Goal: Task Accomplishment & Management: Use online tool/utility

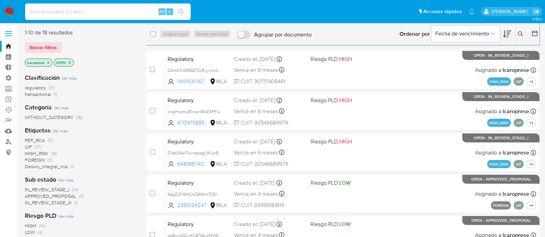
click at [124, 10] on input at bounding box center [107, 11] width 165 height 9
paste input "7orVvCcg2JVEWtird0kKEQ8K"
type input "7orVvCcg2JVEWtird0kKEQ8K"
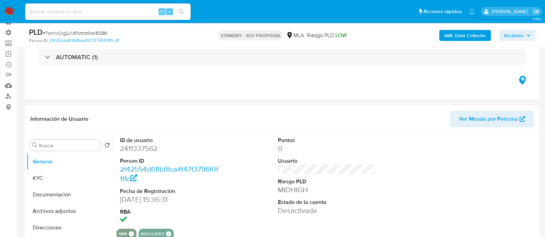
scroll to position [86, 0]
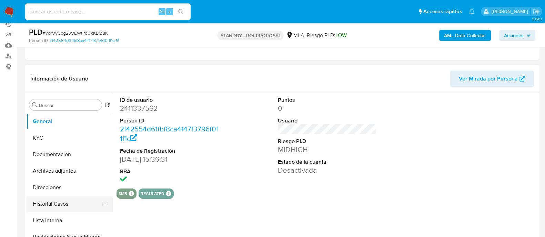
click at [65, 201] on button "Historial Casos" at bounding box center [67, 204] width 81 height 17
select select "10"
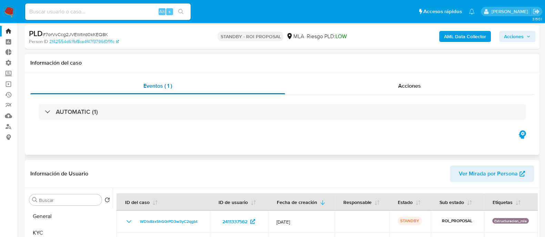
scroll to position [0, 0]
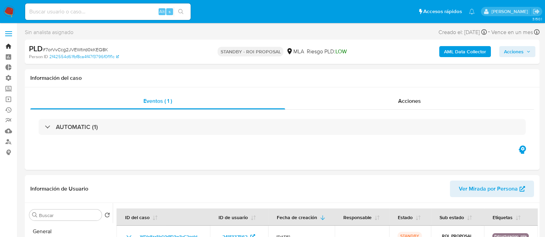
click at [8, 44] on link "Bandeja" at bounding box center [41, 46] width 82 height 11
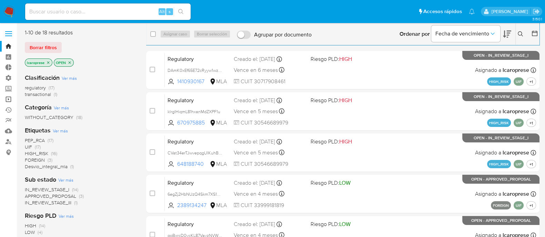
click at [9, 101] on link "Operaciones masivas" at bounding box center [41, 99] width 82 height 11
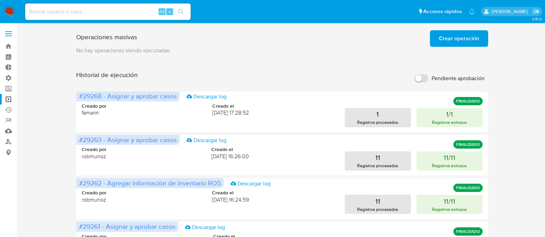
click at [444, 34] on span "Crear operación" at bounding box center [459, 38] width 40 height 15
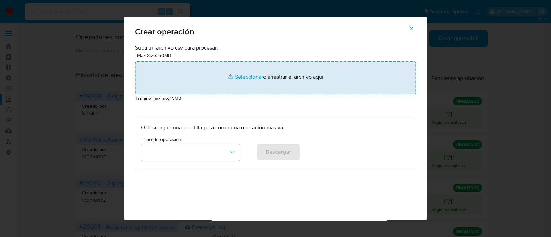
click at [230, 78] on input "file" at bounding box center [275, 77] width 281 height 33
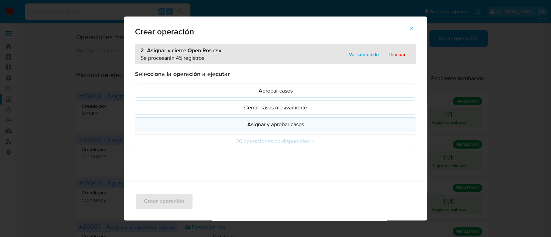
click at [292, 129] on button "Asignar y aprobar casos" at bounding box center [275, 125] width 281 height 14
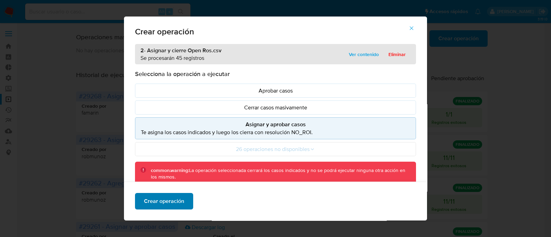
click at [182, 200] on button "Crear operación" at bounding box center [164, 201] width 58 height 17
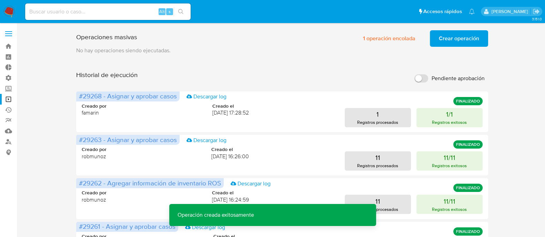
click at [470, 39] on span "Crear operación" at bounding box center [459, 38] width 40 height 15
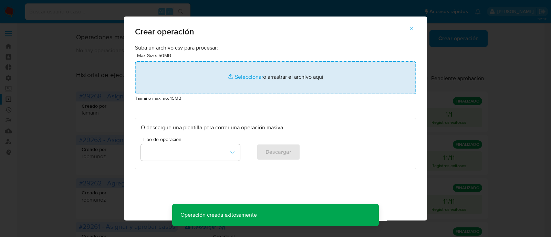
click at [252, 79] on input "file" at bounding box center [275, 77] width 281 height 33
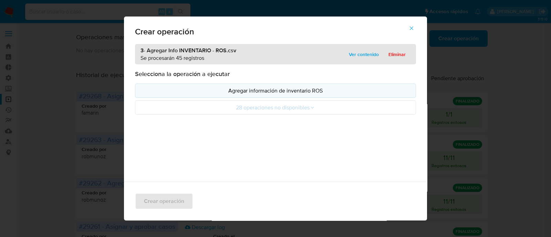
click at [313, 93] on p "Agregar información de inventario ROS" at bounding box center [275, 91] width 269 height 8
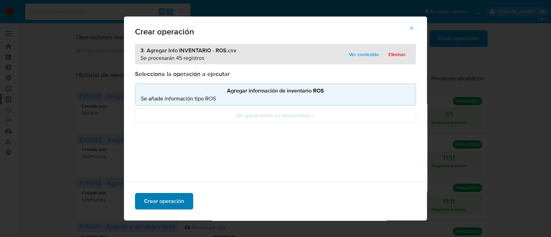
click at [178, 200] on span "Crear operación" at bounding box center [164, 201] width 40 height 15
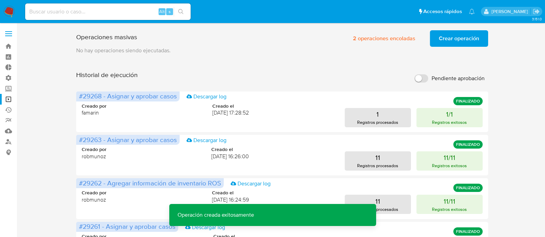
click at [455, 41] on span "Crear operación" at bounding box center [459, 38] width 40 height 15
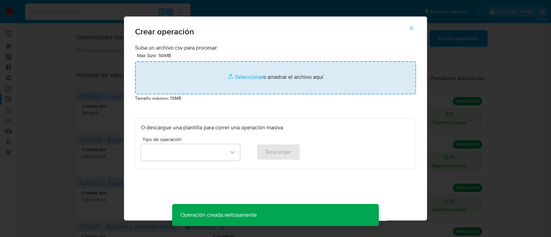
click at [232, 74] on input "file" at bounding box center [275, 77] width 281 height 33
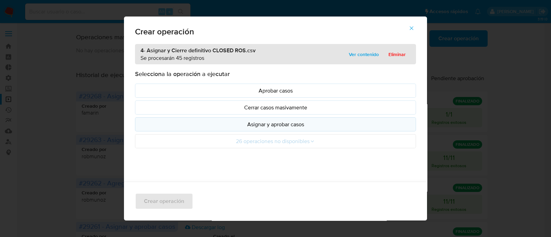
click at [322, 123] on p "Asignar y aprobar casos" at bounding box center [275, 125] width 269 height 8
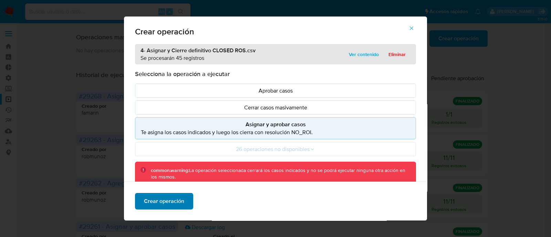
click at [168, 204] on span "Crear operación" at bounding box center [164, 201] width 40 height 15
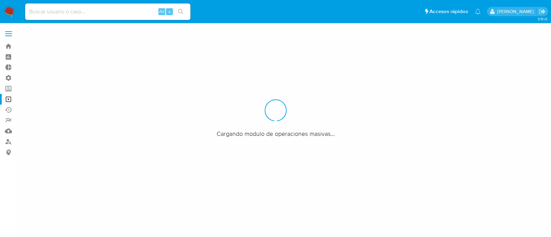
click at [125, 14] on input at bounding box center [107, 11] width 165 height 9
paste input "2458144799"
type input "2458144799"
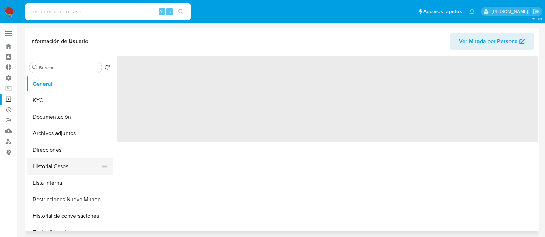
click at [81, 170] on button "Historial Casos" at bounding box center [67, 167] width 81 height 17
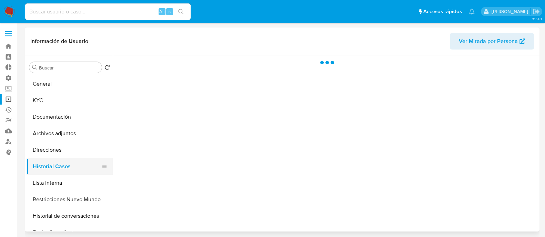
select select "10"
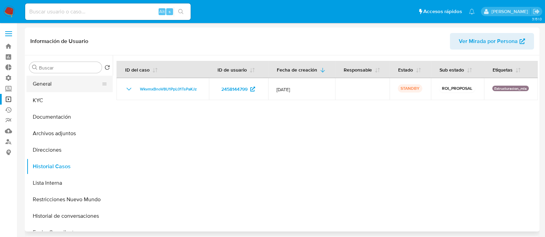
click at [78, 87] on button "General" at bounding box center [67, 84] width 81 height 17
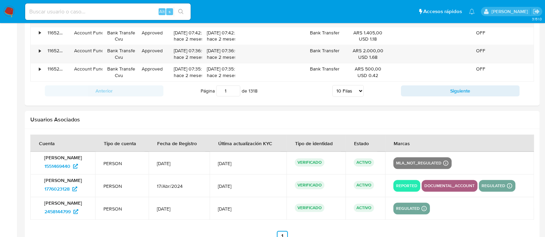
scroll to position [878, 0]
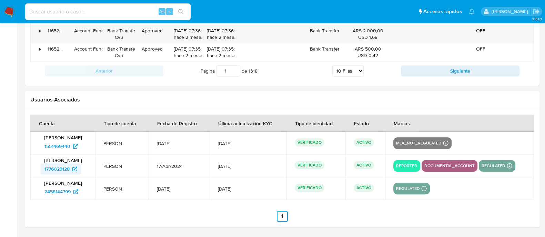
click at [59, 164] on span "1776023128" at bounding box center [56, 169] width 25 height 11
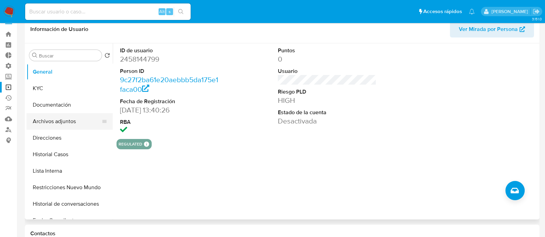
scroll to position [0, 0]
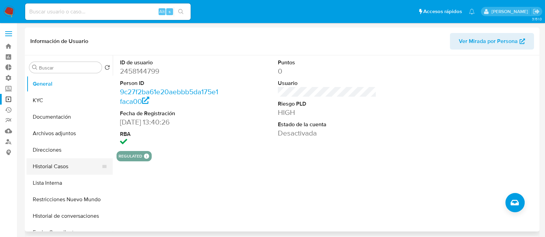
click at [55, 163] on button "Historial Casos" at bounding box center [67, 167] width 81 height 17
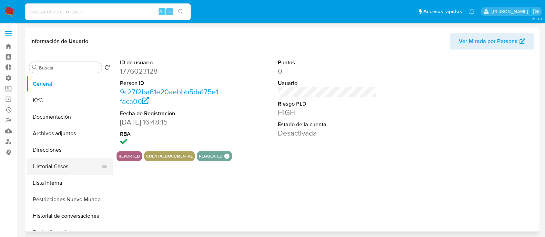
click at [60, 169] on button "Historial Casos" at bounding box center [67, 167] width 81 height 17
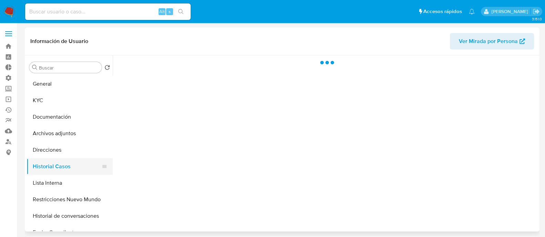
select select "10"
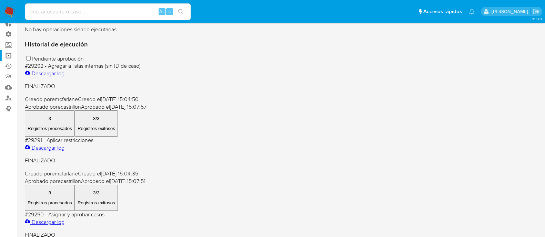
scroll to position [43, 0]
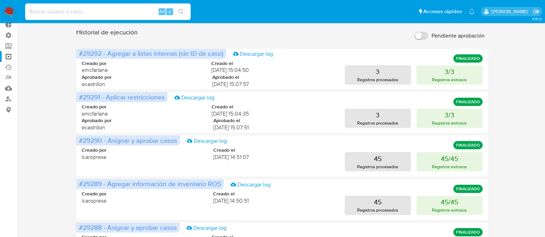
click at [140, 12] on input at bounding box center [107, 11] width 165 height 9
paste input "ykaXmj4v3RMsH1kdU9rxXQRK"
type input "ykaXmj4v3RMsH1kdU9rxXQRK"
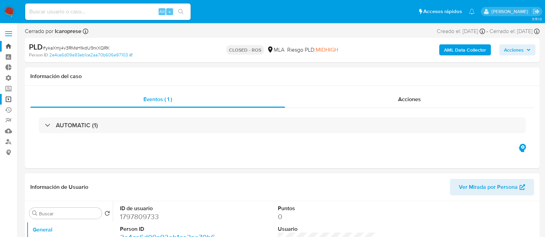
select select "10"
click at [9, 47] on link "Bandeja" at bounding box center [41, 46] width 82 height 11
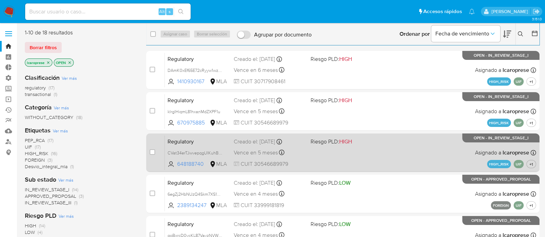
click at [275, 158] on div "Regulatory CVat34erTJwvepqgUIKuhBG4 648188740 MLA Riesgo PLD: HIGH Creado el: […" at bounding box center [350, 152] width 371 height 35
